Goal: Transaction & Acquisition: Purchase product/service

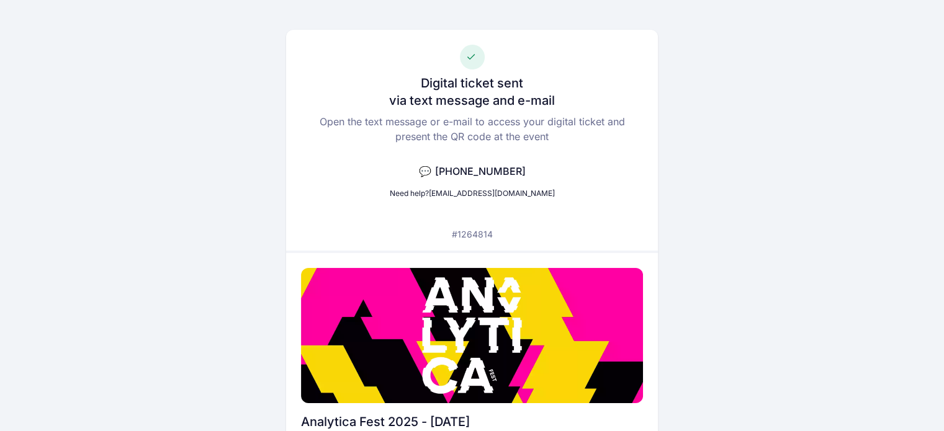
scroll to position [62, 0]
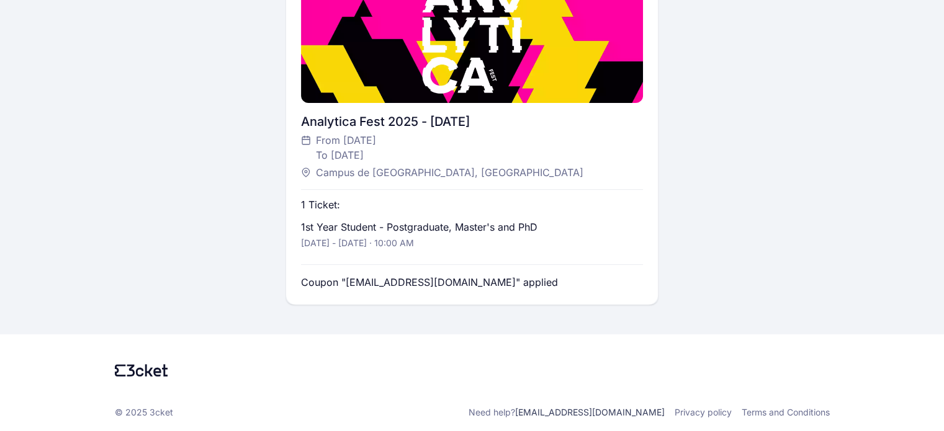
scroll to position [343, 0]
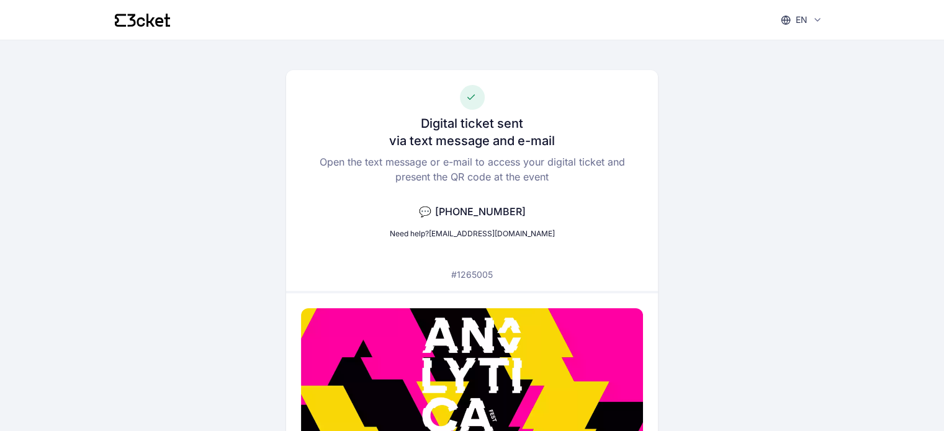
drag, startPoint x: 466, startPoint y: 211, endPoint x: 525, endPoint y: 210, distance: 58.9
click at [525, 210] on div "Digital ticket sent via text message and e-mail Open the text message or e-mail…" at bounding box center [472, 180] width 372 height 221
click at [553, 174] on p "Open the text message or e-mail to access your digital ticket and present the Q…" at bounding box center [472, 170] width 342 height 30
